Goal: Task Accomplishment & Management: Manage account settings

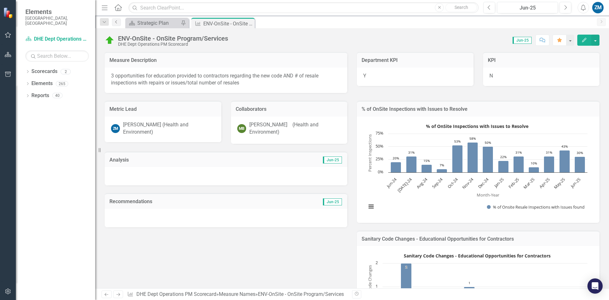
click at [118, 22] on icon "Previous" at bounding box center [116, 22] width 5 height 4
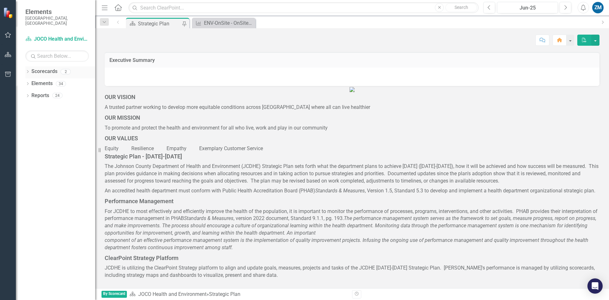
click at [27, 70] on icon at bounding box center [28, 71] width 2 height 3
click at [23, 82] on icon at bounding box center [22, 83] width 2 height 3
click at [51, 90] on link "DHE Dept Operations PM Scorecard" at bounding box center [60, 93] width 70 height 7
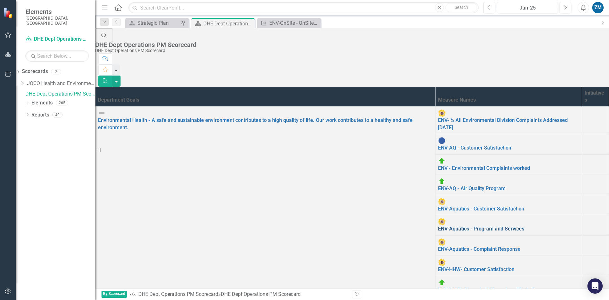
click at [438, 225] on link "ENV-Aquatics - Program and Services" at bounding box center [481, 228] width 86 height 6
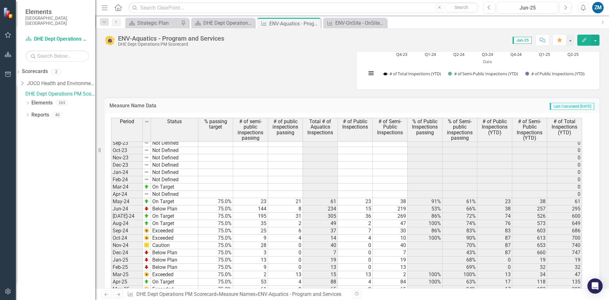
scroll to position [875, 0]
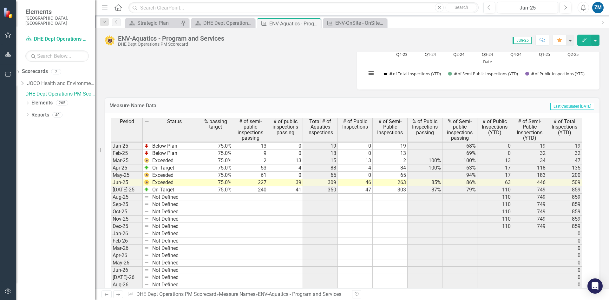
click at [207, 196] on tbody "Jun-23 Not Defined 0 [DATE]-23 Not Defined 0 Aug-23 Not Defined 0 Sep-23 Not De…" at bounding box center [346, 160] width 471 height 314
click at [261, 198] on td at bounding box center [250, 196] width 35 height 7
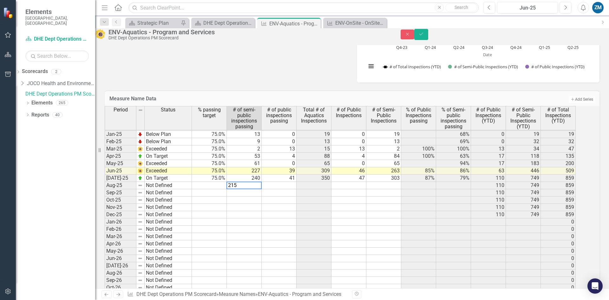
click at [295, 189] on td at bounding box center [279, 185] width 35 height 7
click at [394, 189] on td at bounding box center [383, 185] width 35 height 7
type textarea "277"
click at [349, 189] on td at bounding box center [348, 185] width 35 height 7
click at [383, 218] on td at bounding box center [383, 214] width 35 height 7
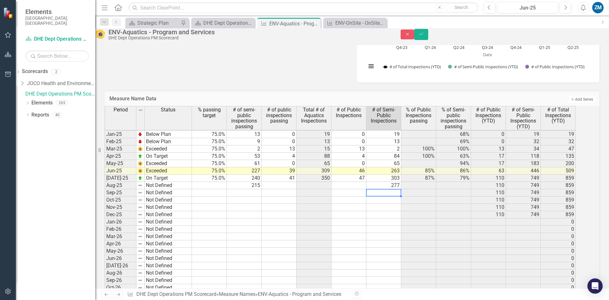
click at [389, 196] on td at bounding box center [383, 192] width 35 height 7
click at [428, 38] on button "Save" at bounding box center [421, 34] width 14 height 11
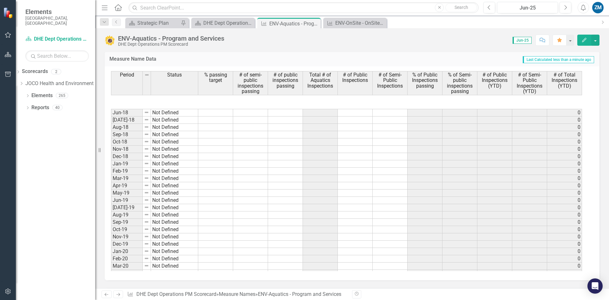
scroll to position [444, 0]
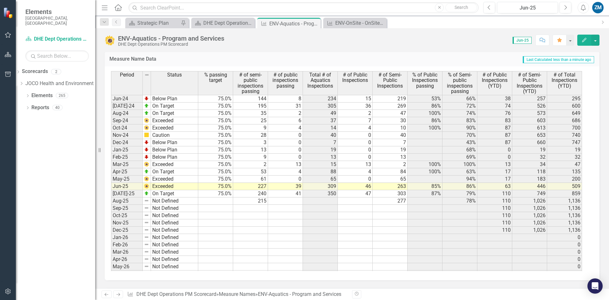
click at [425, 202] on td at bounding box center [424, 200] width 35 height 7
click at [359, 202] on td at bounding box center [355, 200] width 35 height 7
click at [317, 198] on td at bounding box center [320, 200] width 35 height 7
click at [289, 201] on td at bounding box center [285, 200] width 35 height 7
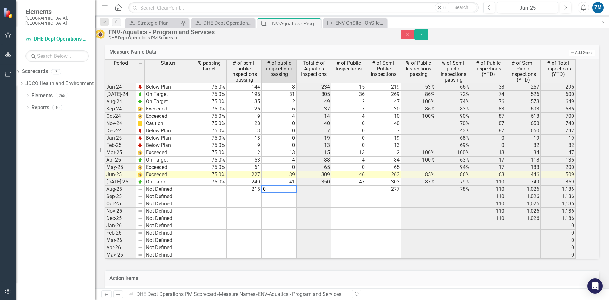
click at [357, 193] on td at bounding box center [348, 188] width 35 height 7
type textarea "0"
click at [324, 193] on td at bounding box center [313, 188] width 35 height 7
click at [328, 207] on td at bounding box center [313, 203] width 35 height 7
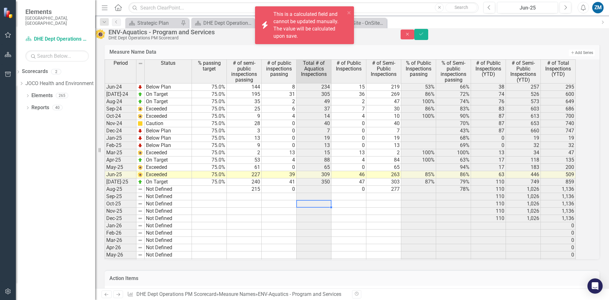
click at [327, 193] on td at bounding box center [313, 188] width 35 height 7
click at [351, 200] on td at bounding box center [348, 196] width 35 height 7
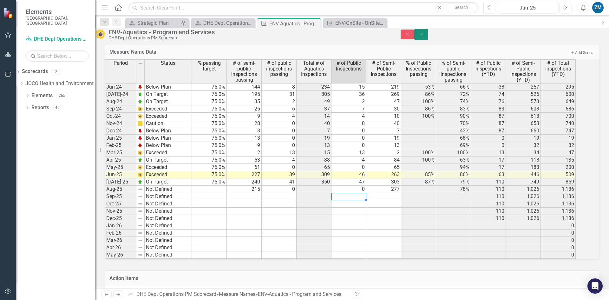
click at [424, 36] on icon "Save" at bounding box center [421, 34] width 6 height 4
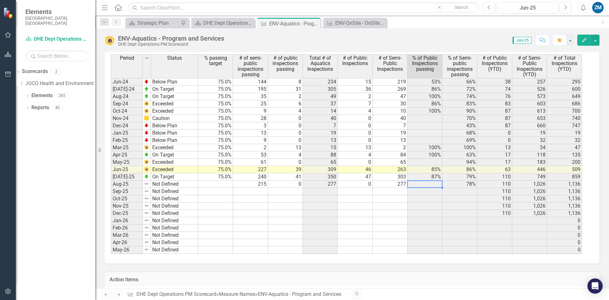
click at [430, 183] on td at bounding box center [424, 183] width 35 height 7
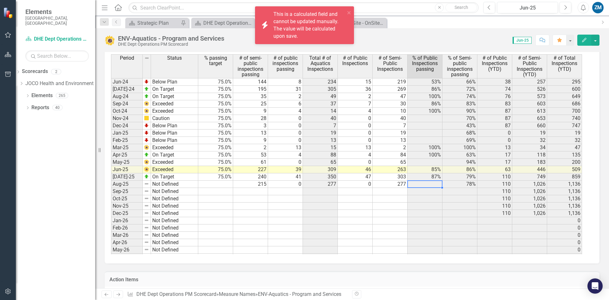
click at [398, 190] on td at bounding box center [390, 191] width 35 height 7
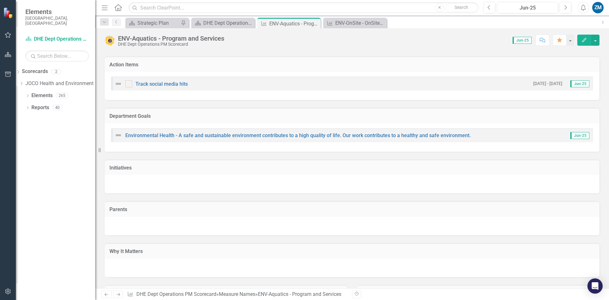
scroll to position [888, 0]
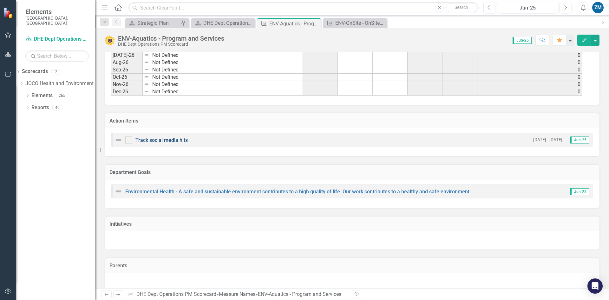
click at [181, 137] on link "Track social media hits" at bounding box center [161, 140] width 52 height 6
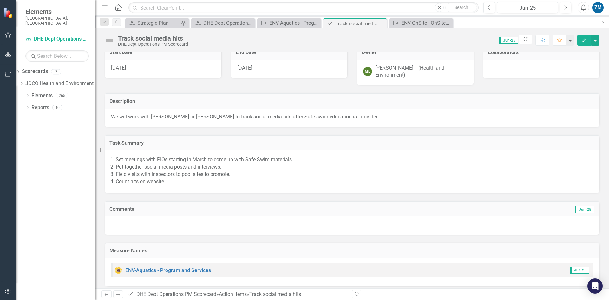
scroll to position [12, 0]
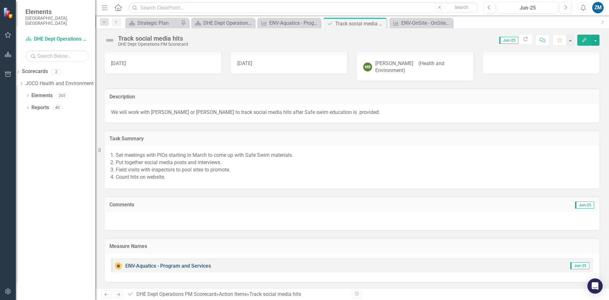
click at [172, 263] on link "ENV-Aquatics - Program and Services" at bounding box center [168, 266] width 86 height 6
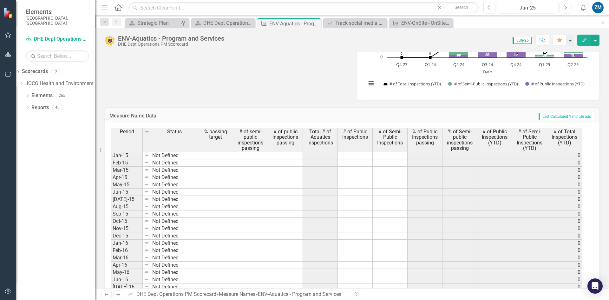
scroll to position [729, 0]
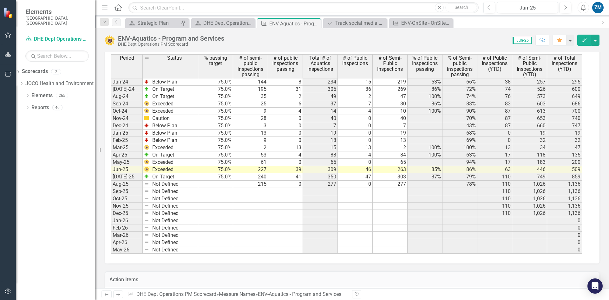
click at [262, 191] on tbody "Oct-22 Not Defined 0 Nov-22 Not Defined 0 Dec-22 Not Defined 0 Jan-23 Not Defin…" at bounding box center [346, 103] width 471 height 343
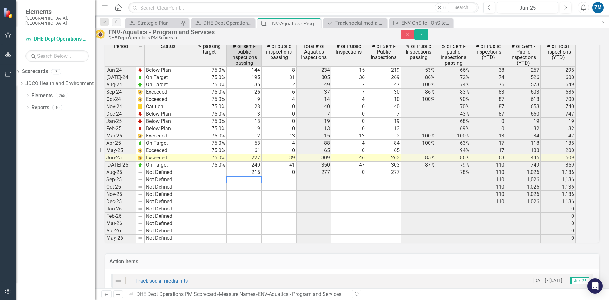
type textarea "0"
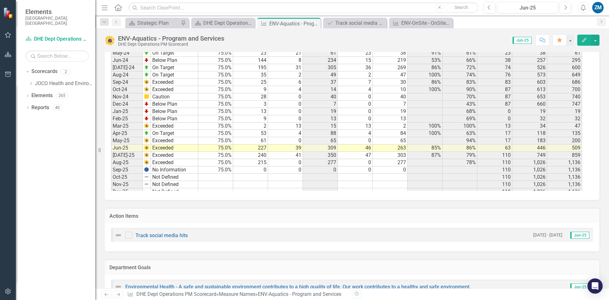
scroll to position [793, 0]
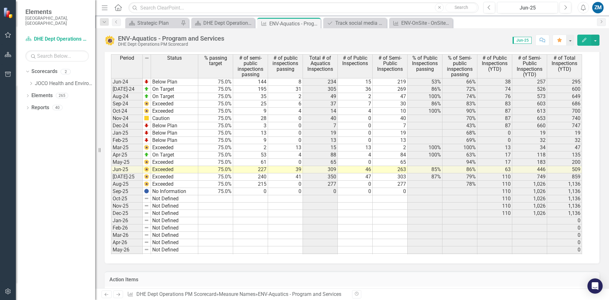
click at [294, 162] on tbody "Sep-22 Not Defined 0 Oct-22 Not Defined 0 Nov-22 Not Defined 0 Dec-22 Not Defin…" at bounding box center [346, 96] width 471 height 343
click at [358, 162] on td "0" at bounding box center [355, 162] width 35 height 7
click at [351, 184] on td "0" at bounding box center [355, 183] width 35 height 7
click at [292, 184] on td "0" at bounding box center [285, 183] width 35 height 7
click at [291, 160] on td "0" at bounding box center [285, 162] width 35 height 7
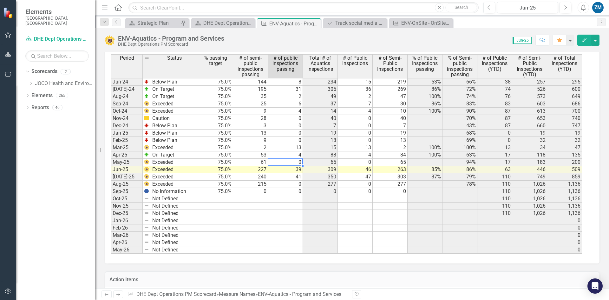
click at [356, 140] on td "0" at bounding box center [355, 140] width 35 height 7
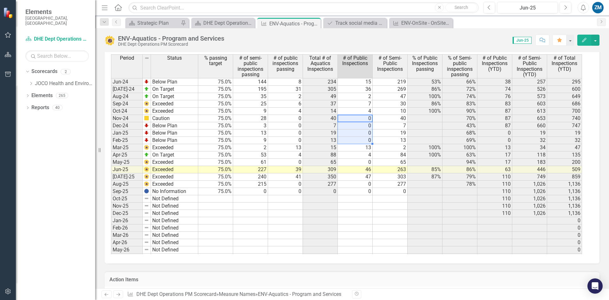
drag, startPoint x: 359, startPoint y: 119, endPoint x: 357, endPoint y: 138, distance: 19.1
click at [357, 138] on tbody "Jun-23 Not Defined 0 Jul-23 Not Defined 0 Aug-23 Not Defined 0 Sep-23 Not Defin…" at bounding box center [346, 147] width 471 height 314
click at [432, 138] on td at bounding box center [424, 140] width 35 height 7
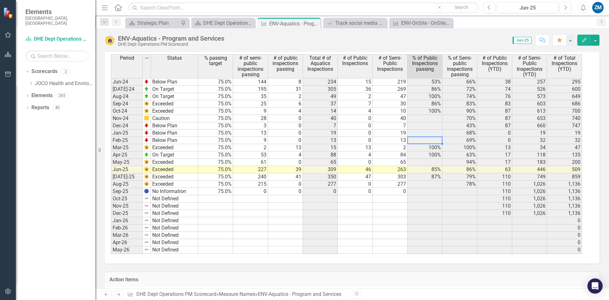
click at [497, 139] on td "0" at bounding box center [494, 140] width 35 height 7
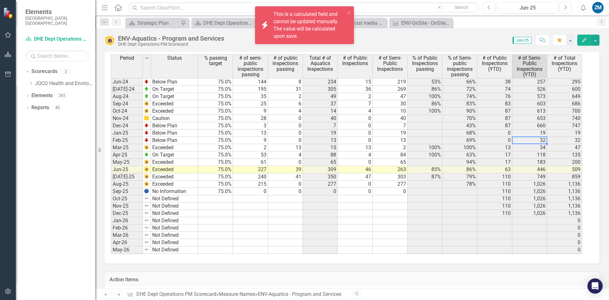
click at [517, 139] on td "32" at bounding box center [529, 140] width 35 height 7
click at [558, 139] on td "32" at bounding box center [564, 140] width 35 height 7
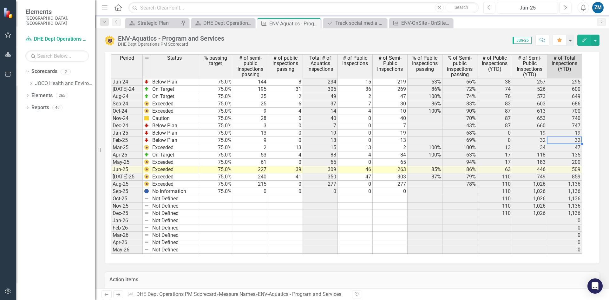
click at [559, 214] on td "1,136" at bounding box center [564, 213] width 35 height 7
click at [322, 212] on td at bounding box center [320, 213] width 35 height 7
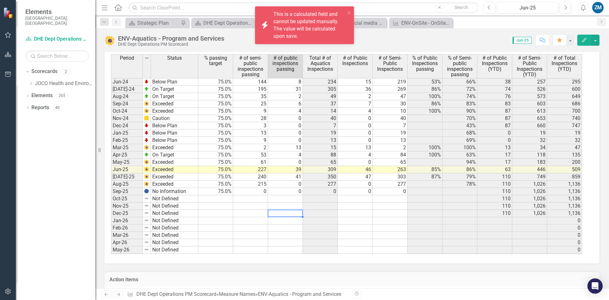
click at [293, 212] on td at bounding box center [285, 213] width 35 height 7
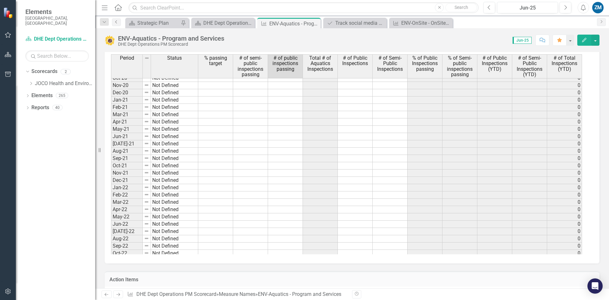
drag, startPoint x: 116, startPoint y: 20, endPoint x: 120, endPoint y: 20, distance: 4.4
click at [116, 20] on icon "Previous" at bounding box center [116, 22] width 5 height 4
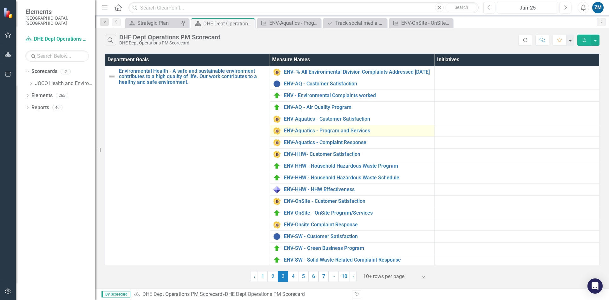
click at [274, 133] on img at bounding box center [277, 131] width 8 height 8
click at [298, 133] on link "ENV-Aquatics - Program and Services" at bounding box center [357, 131] width 147 height 6
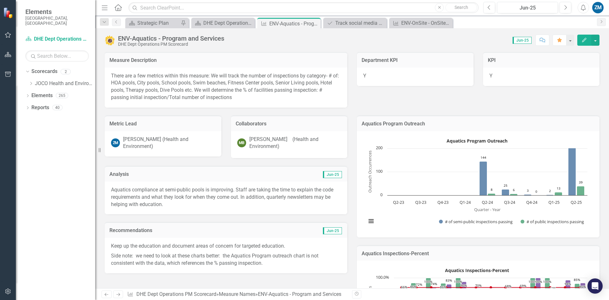
click at [111, 42] on img at bounding box center [110, 40] width 10 height 10
